Goal: Information Seeking & Learning: Learn about a topic

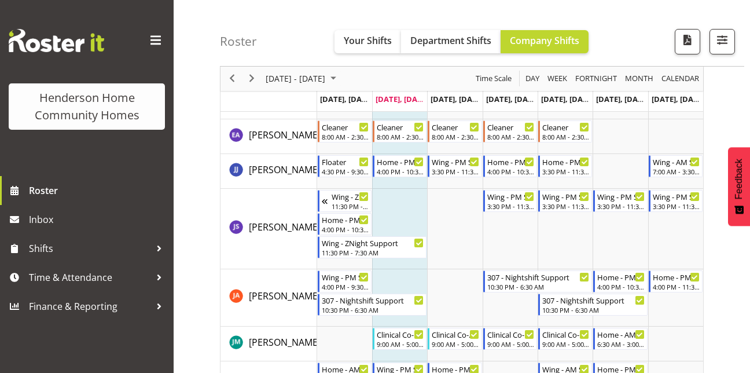
scroll to position [630, 0]
click at [365, 45] on span "Your Shifts" at bounding box center [368, 40] width 48 height 13
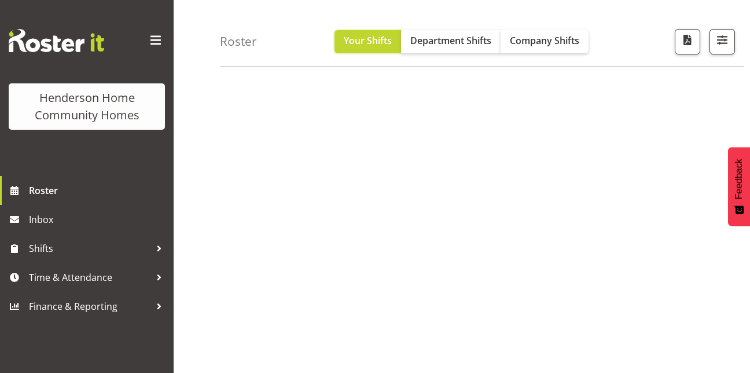
scroll to position [197, 0]
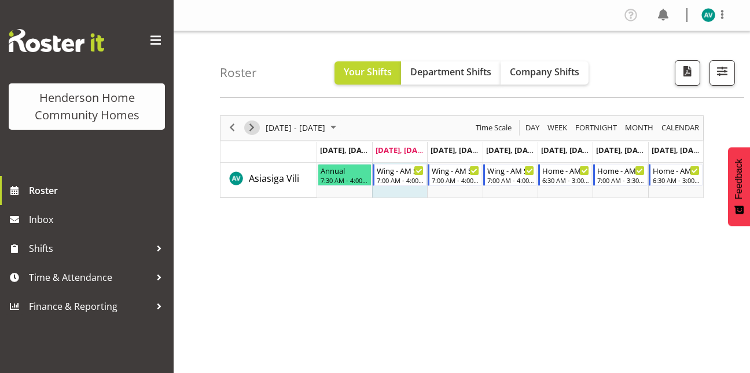
click at [245, 126] on span "Next" at bounding box center [252, 127] width 14 height 14
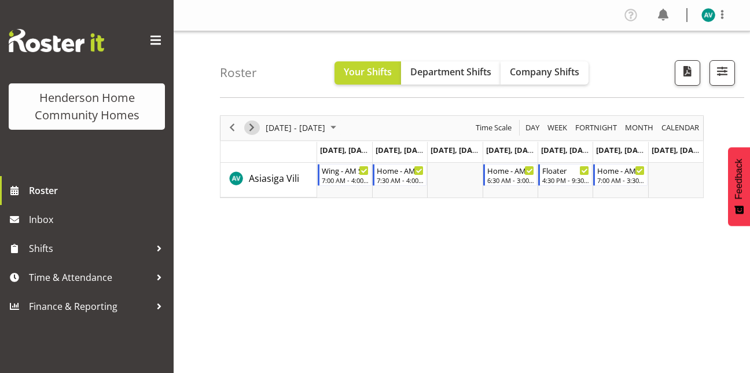
click at [252, 127] on span "Next" at bounding box center [252, 127] width 14 height 14
click at [248, 127] on span "Next" at bounding box center [252, 127] width 14 height 14
click at [251, 133] on span "Next" at bounding box center [252, 127] width 14 height 14
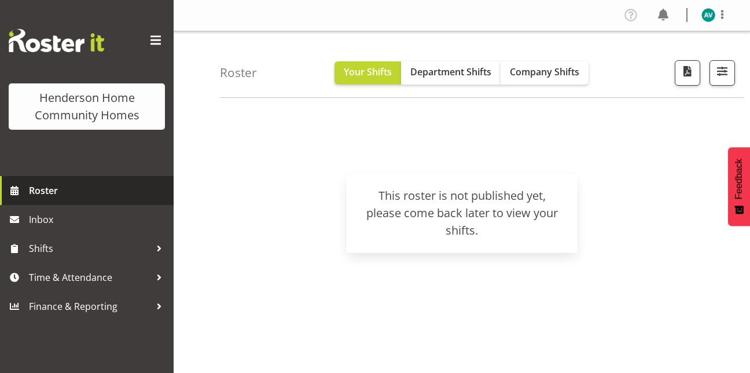
click at [70, 188] on span "Roster" at bounding box center [98, 190] width 139 height 17
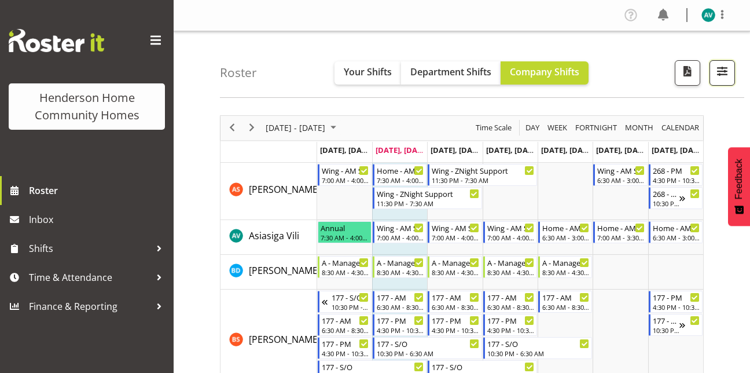
click at [718, 76] on span "button" at bounding box center [722, 71] width 15 height 15
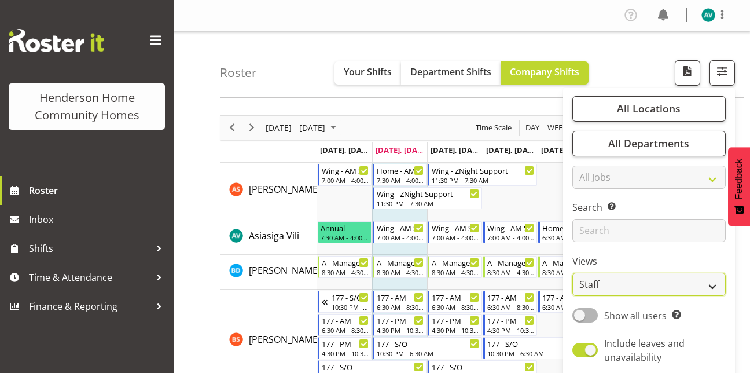
click at [586, 279] on select "Staff Role Shift - Horizontal Shift - Vertical Staff - Location" at bounding box center [649, 284] width 153 height 23
select select "role"
click at [573, 273] on select "Staff Role Shift - Horizontal Shift - Vertical Staff - Location" at bounding box center [649, 284] width 153 height 23
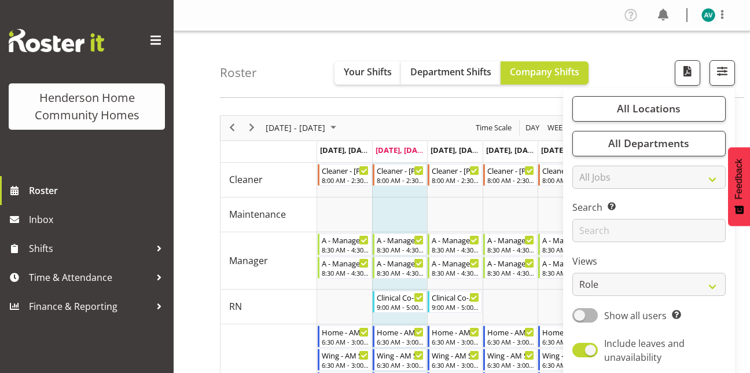
click at [622, 54] on div "Roster Your Shifts Department Shifts Company Shifts All Locations Clear [STREET…" at bounding box center [482, 64] width 525 height 67
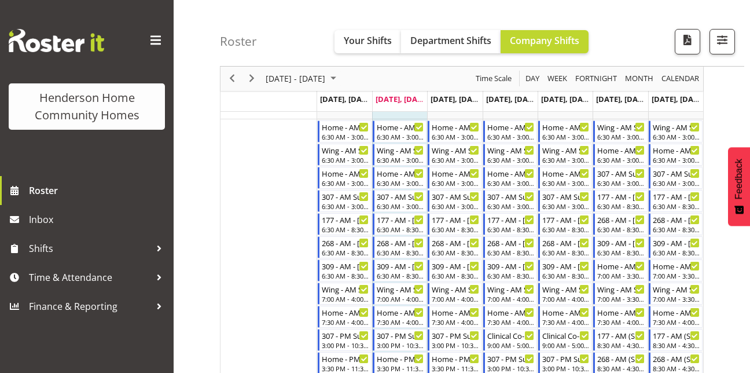
scroll to position [189, 0]
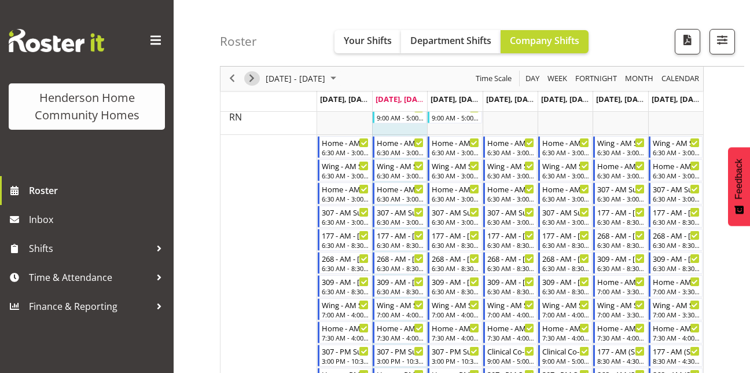
click at [252, 82] on span "Next" at bounding box center [252, 79] width 14 height 14
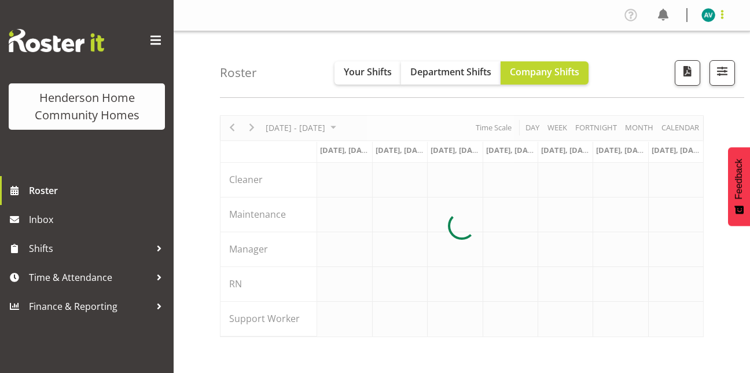
click at [719, 13] on span at bounding box center [723, 15] width 14 height 14
